Goal: Transaction & Acquisition: Obtain resource

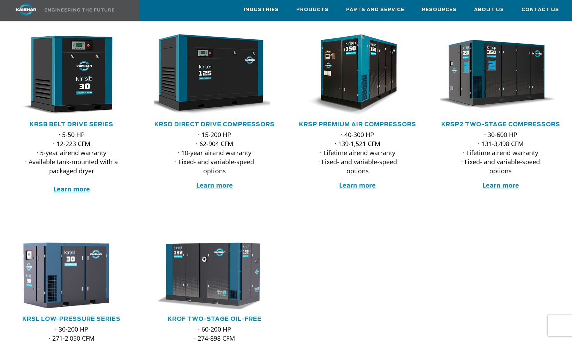
scroll to position [87, 0]
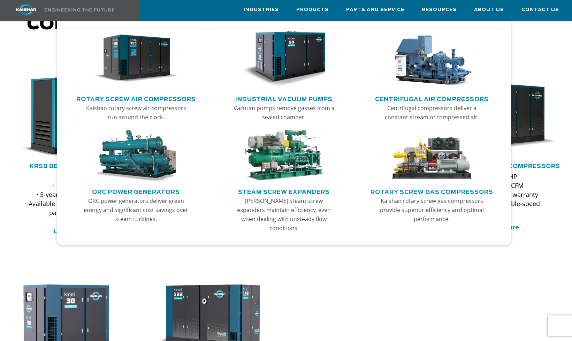
click at [165, 101] on link "Rotary Screw Air Compressors" at bounding box center [136, 98] width 120 height 10
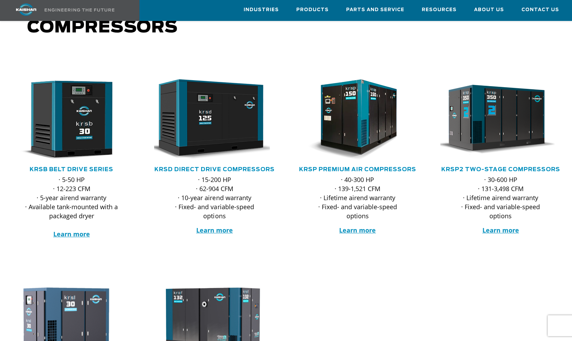
scroll to position [84, 0]
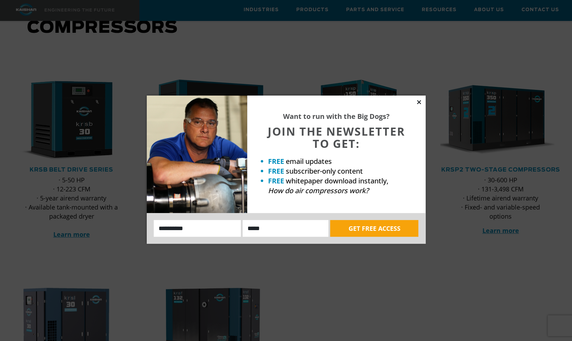
click at [419, 102] on icon at bounding box center [419, 102] width 4 height 4
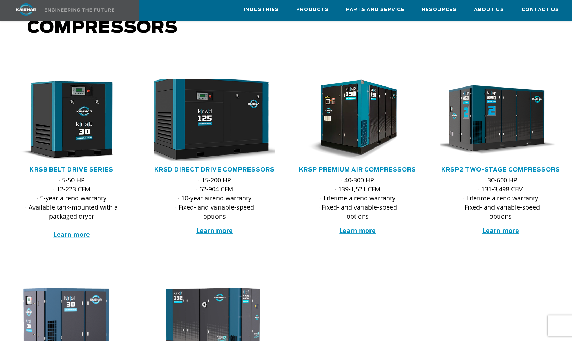
click at [230, 119] on img at bounding box center [209, 120] width 133 height 90
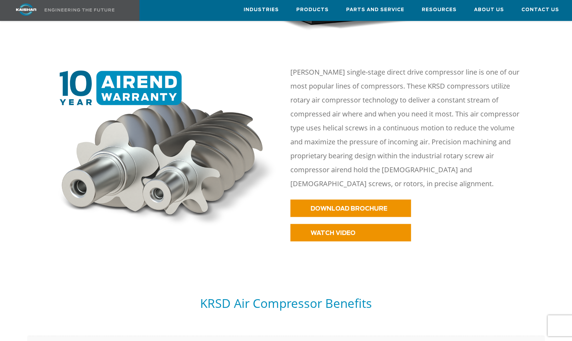
scroll to position [288, 0]
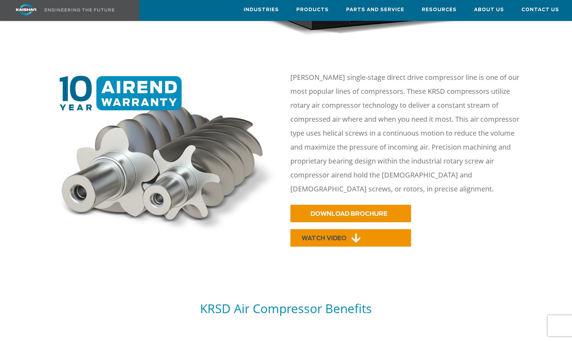
click at [341, 229] on link "WATCH VIDEO" at bounding box center [350, 237] width 121 height 17
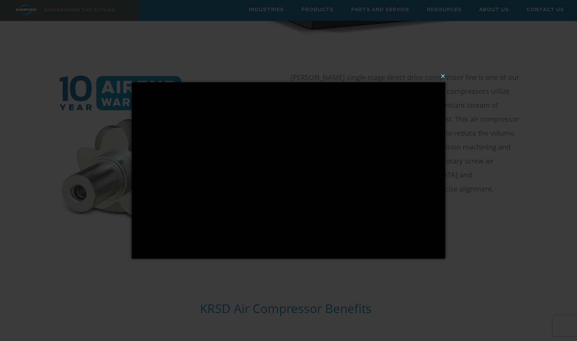
click at [443, 76] on button "×" at bounding box center [291, 75] width 314 height 15
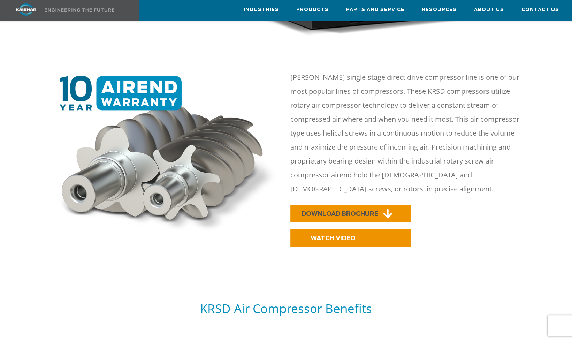
click at [337, 211] on span "DOWNLOAD BROCHURE" at bounding box center [340, 214] width 77 height 6
